Goal: Find specific page/section

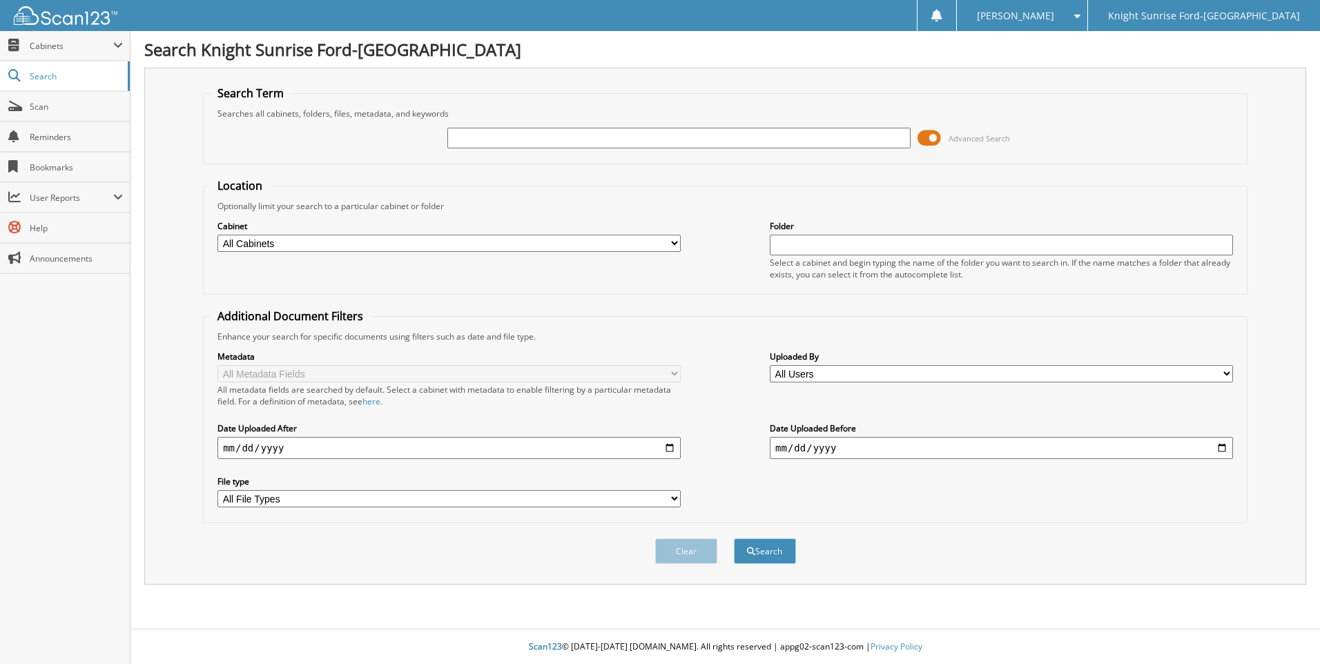
click at [520, 142] on input "text" at bounding box center [678, 138] width 463 height 21
type input "646622"
click at [734, 538] on button "Search" at bounding box center [765, 551] width 62 height 26
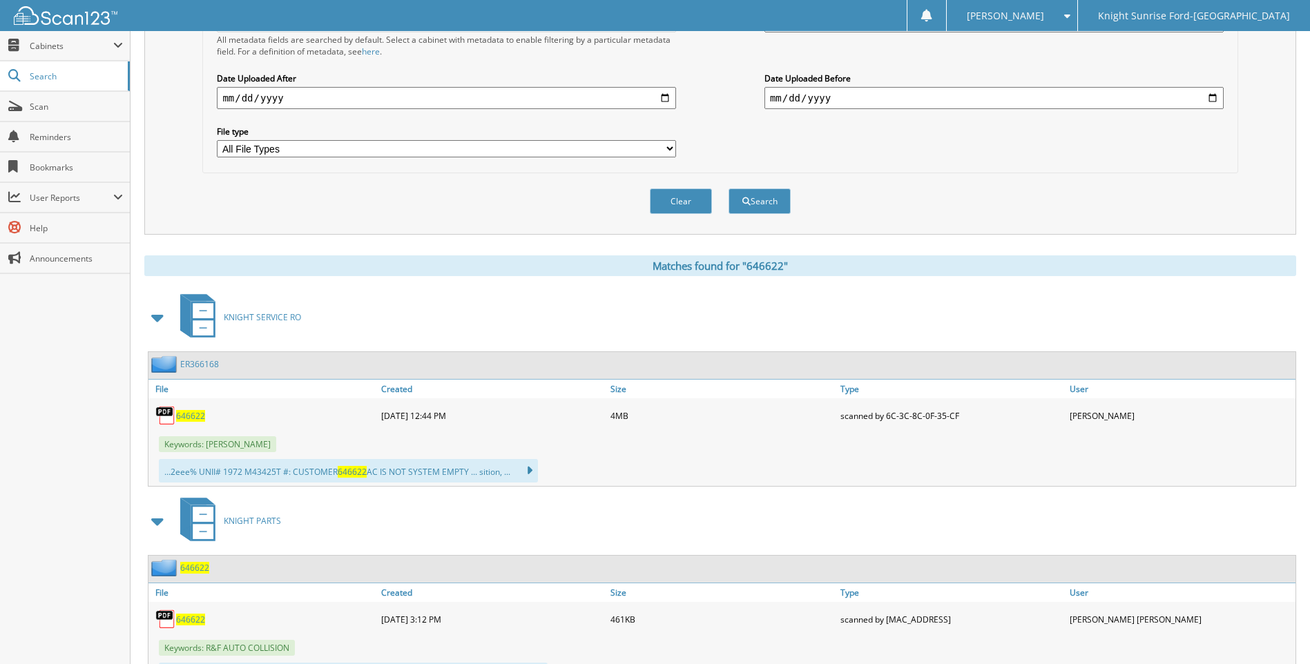
scroll to position [414, 0]
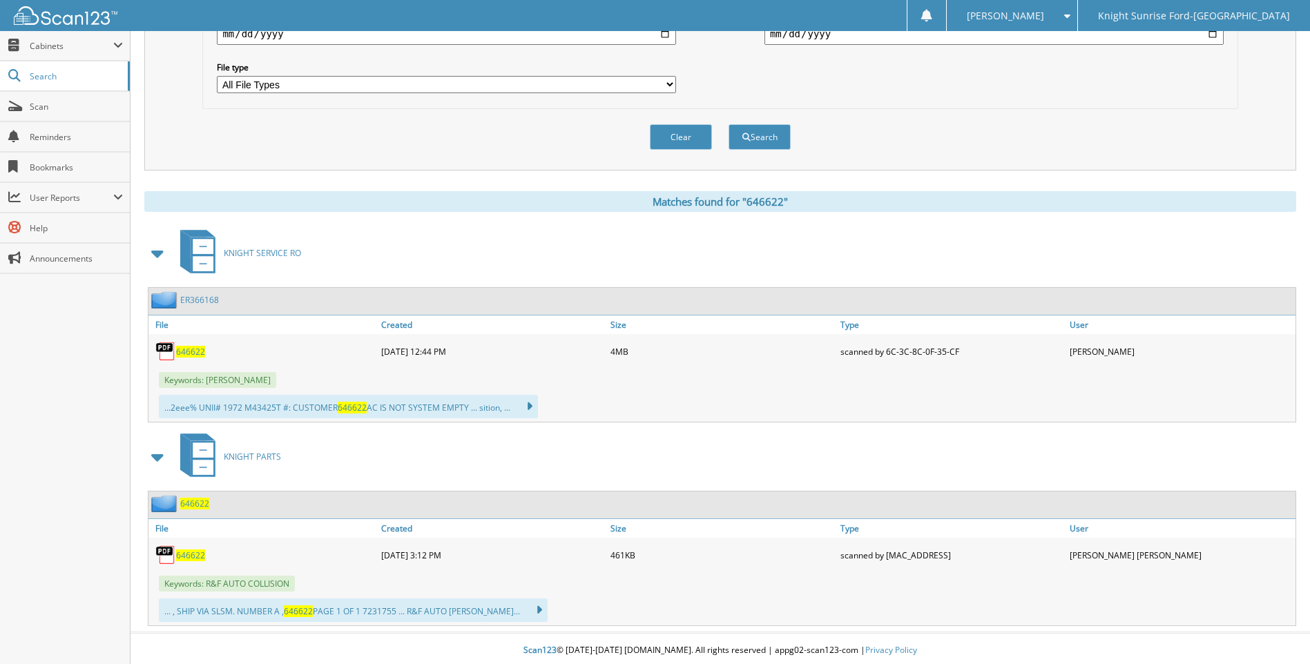
click at [175, 356] on img at bounding box center [165, 351] width 21 height 21
click at [195, 349] on span "646622" at bounding box center [190, 352] width 29 height 12
